Goal: Navigation & Orientation: Find specific page/section

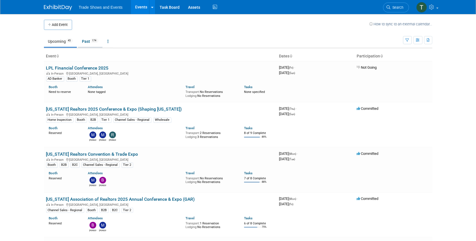
click at [84, 40] on link "Past 174" at bounding box center [90, 41] width 24 height 11
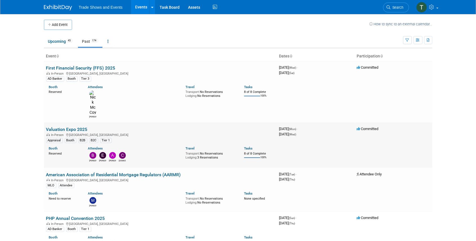
click at [78, 127] on link "Valuation Expo 2025" at bounding box center [66, 129] width 41 height 5
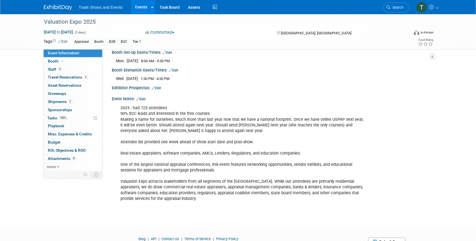
scroll to position [94, 0]
